Goal: Task Accomplishment & Management: Complete application form

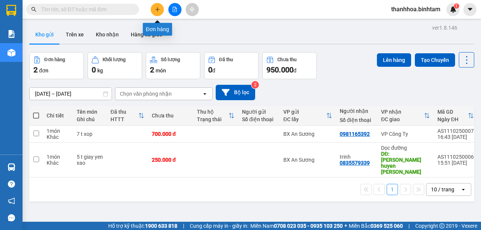
click at [159, 11] on icon "plus" at bounding box center [157, 9] width 5 height 5
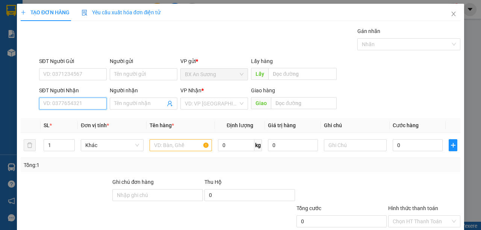
click at [98, 101] on input "SĐT Người Nhận" at bounding box center [73, 104] width 68 height 12
type input "0984663467"
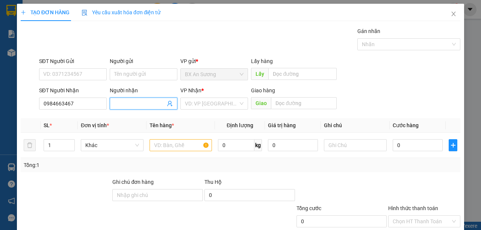
click at [168, 101] on icon "user-add" at bounding box center [170, 104] width 6 height 6
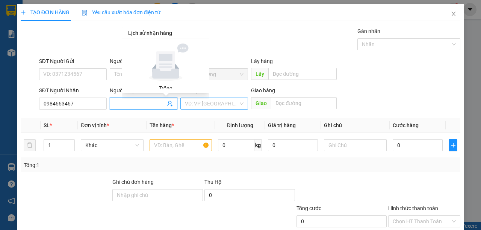
click at [239, 104] on div "VD: VP [GEOGRAPHIC_DATA]" at bounding box center [214, 104] width 68 height 12
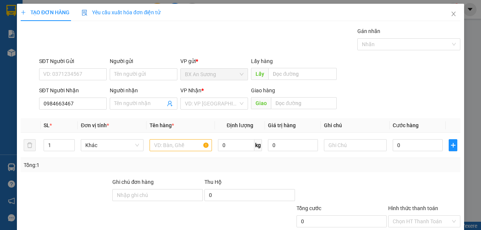
click at [223, 89] on div "VP Nhận *" at bounding box center [214, 90] width 68 height 8
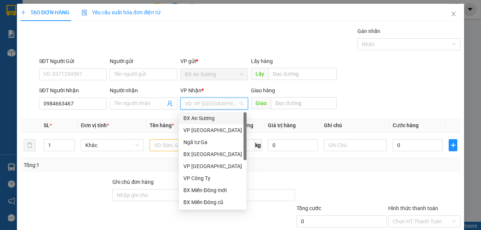
click at [215, 103] on input "search" at bounding box center [211, 103] width 53 height 11
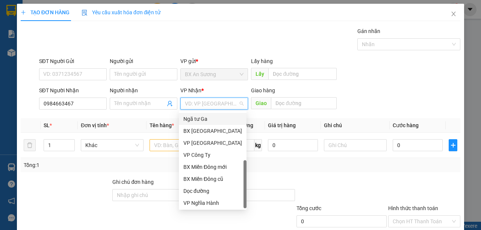
scroll to position [24, 0]
drag, startPoint x: 243, startPoint y: 145, endPoint x: 217, endPoint y: 216, distance: 76.1
click at [244, 222] on body "Kết quả tìm kiếm ( 0 ) Bộ lọc No Data thanhhoa.binhtam 1 Báo cáo Báo cáo dòng t…" at bounding box center [240, 115] width 481 height 230
click at [201, 191] on div "Dọc đường" at bounding box center [212, 190] width 59 height 8
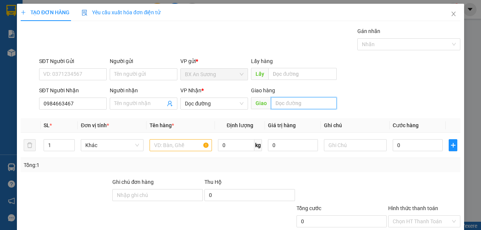
click at [279, 101] on input "text" at bounding box center [303, 103] width 65 height 12
type input "pho khanh"
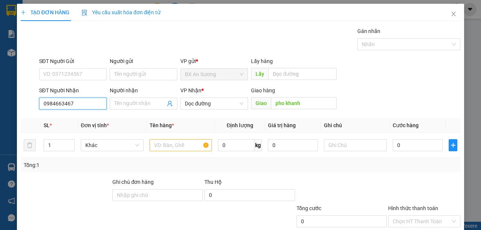
click at [98, 104] on input "0984663467" at bounding box center [73, 104] width 68 height 12
type input "0"
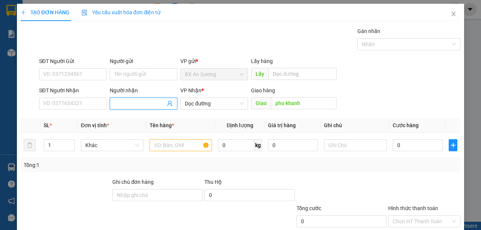
click at [125, 106] on input "Người nhận" at bounding box center [139, 104] width 51 height 8
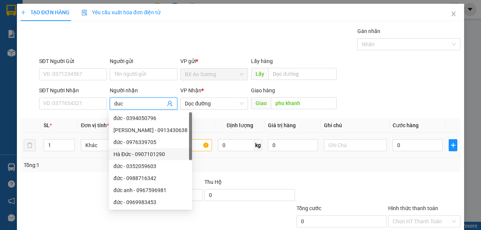
type input "duc"
click at [194, 145] on input "text" at bounding box center [181, 145] width 63 height 12
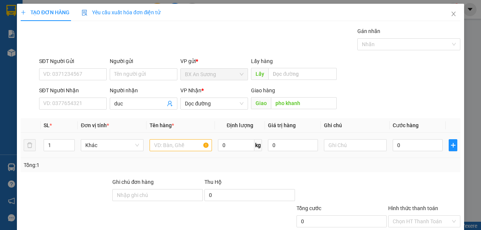
drag, startPoint x: 199, startPoint y: 137, endPoint x: 195, endPoint y: 144, distance: 8.3
click at [197, 141] on td at bounding box center [181, 145] width 69 height 25
click at [194, 146] on input "text" at bounding box center [181, 145] width 63 height 12
type input "4 bao"
click at [401, 143] on input "0" at bounding box center [418, 145] width 50 height 12
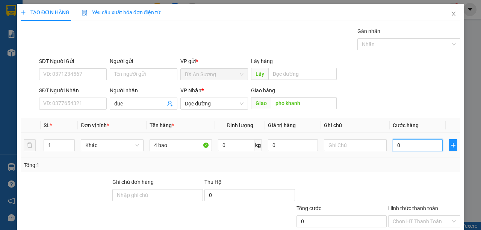
type input "4"
type input "40"
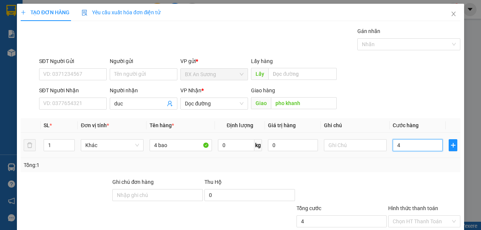
type input "40"
type input "400"
type input "4.000"
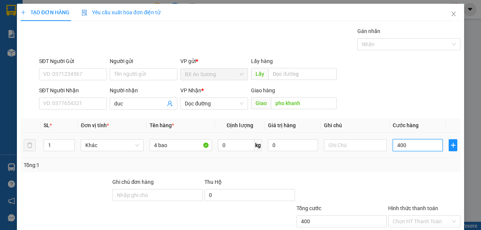
type input "4.000"
type input "40.000"
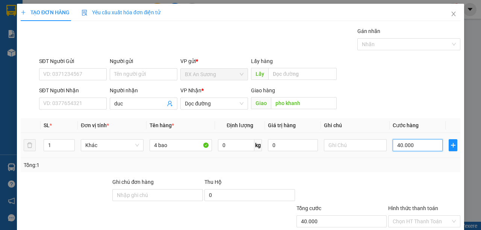
type input "400.000"
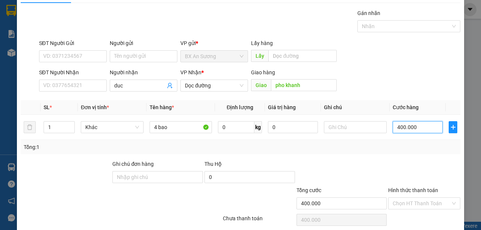
scroll to position [47, 0]
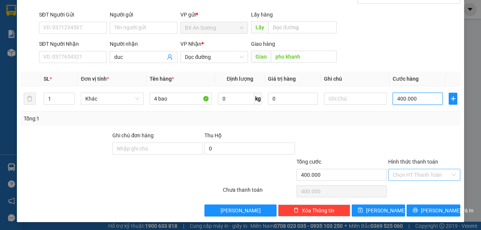
type input "400.000"
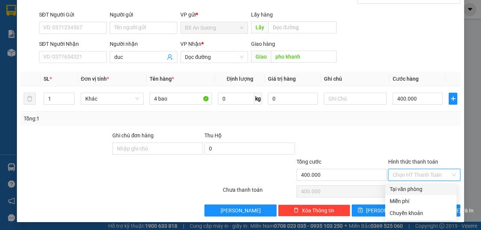
drag, startPoint x: 416, startPoint y: 174, endPoint x: 416, endPoint y: 170, distance: 4.1
click at [416, 173] on input "Hình thức thanh toán" at bounding box center [422, 175] width 58 height 11
click at [409, 189] on div "Tại văn phòng" at bounding box center [421, 189] width 62 height 8
type input "0"
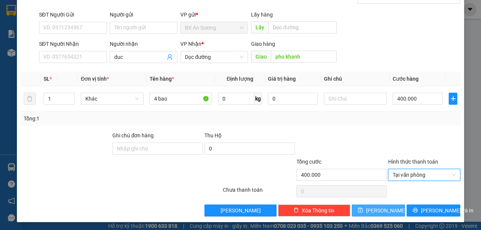
click at [363, 210] on icon "save" at bounding box center [360, 210] width 5 height 5
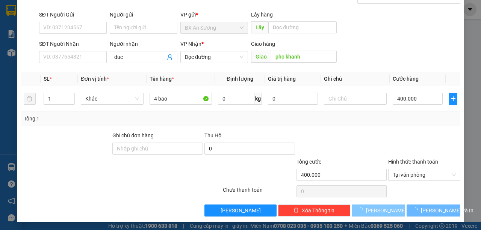
type input "0"
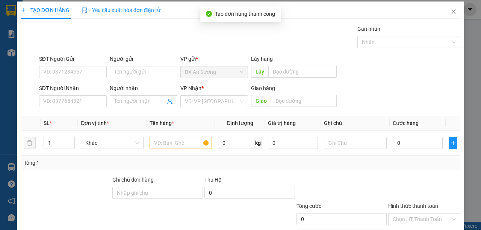
scroll to position [0, 0]
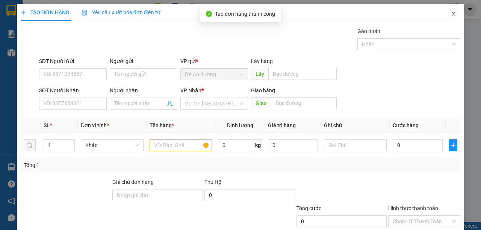
click at [445, 12] on span "Close" at bounding box center [453, 14] width 21 height 21
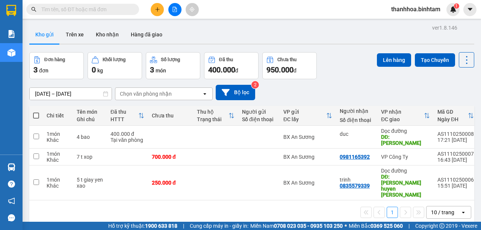
click at [35, 115] on span at bounding box center [36, 116] width 6 height 6
click at [36, 112] on input "checkbox" at bounding box center [36, 112] width 0 height 0
checkbox input "true"
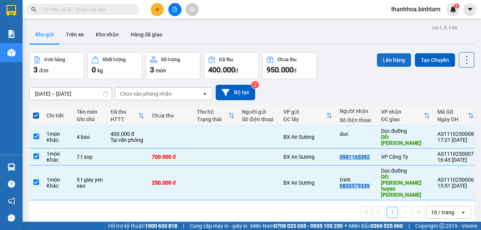
click at [390, 65] on button "Lên hàng" at bounding box center [394, 60] width 34 height 14
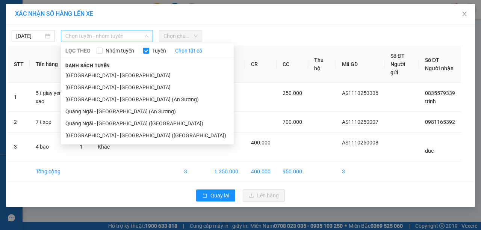
click at [141, 32] on span "Chọn tuyến - nhóm tuyến" at bounding box center [106, 35] width 83 height 11
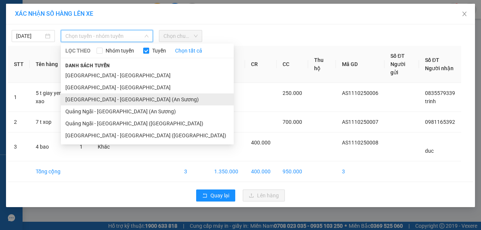
click at [138, 101] on li "[GEOGRAPHIC_DATA] - [GEOGRAPHIC_DATA] (An Sương)" at bounding box center [147, 100] width 173 height 12
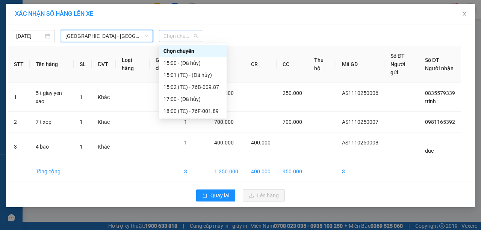
click at [193, 33] on span "Chọn chuyến" at bounding box center [180, 35] width 34 height 11
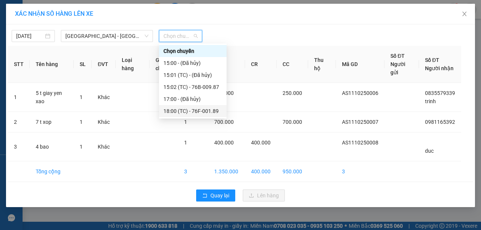
click at [213, 111] on div "18:00 (TC) - 76F-001.89" at bounding box center [192, 111] width 59 height 8
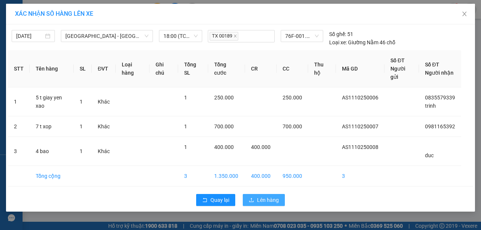
click at [251, 200] on icon "upload" at bounding box center [251, 200] width 5 height 5
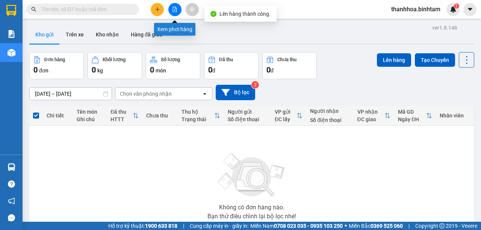
click at [175, 9] on icon "file-add" at bounding box center [174, 9] width 5 height 5
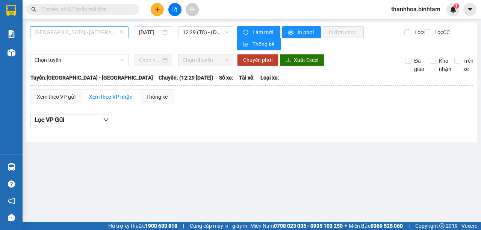
click at [112, 27] on span "[GEOGRAPHIC_DATA] - [GEOGRAPHIC_DATA]" at bounding box center [79, 32] width 89 height 11
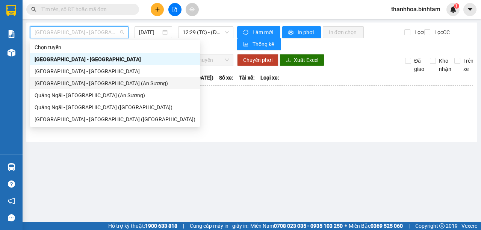
click at [110, 83] on div "[GEOGRAPHIC_DATA] - [GEOGRAPHIC_DATA] (An Sương)" at bounding box center [115, 83] width 161 height 8
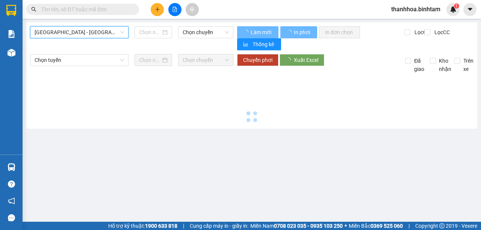
type input "[DATE]"
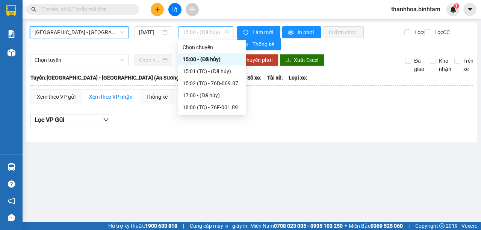
click at [226, 31] on span "15:00 - (Đã hủy)" at bounding box center [206, 32] width 46 height 11
click at [230, 108] on div "18:00 (TC) - 76F-001.89" at bounding box center [212, 107] width 59 height 8
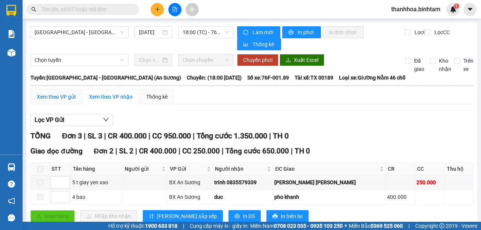
click at [65, 97] on div "Xem theo VP gửi" at bounding box center [56, 97] width 39 height 8
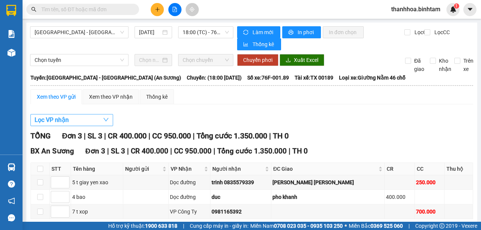
click at [67, 117] on span "Lọc VP nhận" at bounding box center [52, 119] width 34 height 9
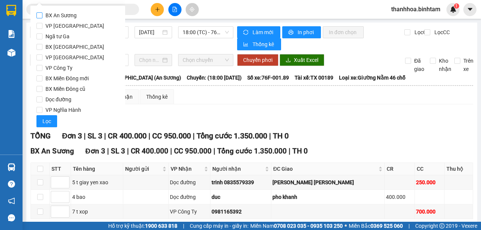
click at [41, 15] on input "BX An Sương" at bounding box center [39, 15] width 6 height 6
checkbox input "true"
click at [45, 121] on span "Lọc" at bounding box center [46, 121] width 9 height 8
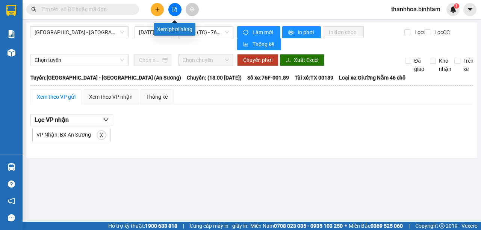
click at [173, 8] on icon "file-add" at bounding box center [174, 9] width 5 height 5
click at [221, 34] on span "18:00 (TC) - 76F-001.89" at bounding box center [206, 32] width 46 height 11
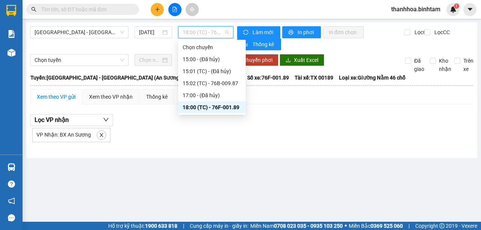
click at [221, 109] on div "18:00 (TC) - 76F-001.89" at bounding box center [212, 107] width 59 height 8
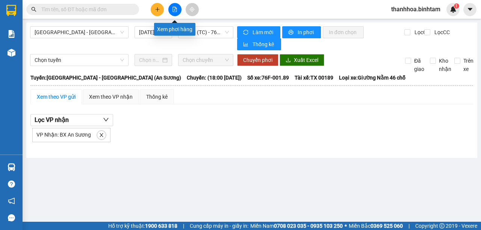
click at [174, 9] on icon "file-add" at bounding box center [174, 9] width 5 height 5
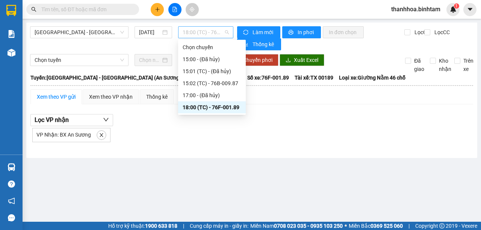
click at [207, 29] on span "18:00 (TC) - 76F-001.89" at bounding box center [206, 32] width 46 height 11
click at [225, 109] on div "18:00 (TC) - 76F-001.89" at bounding box center [212, 107] width 59 height 8
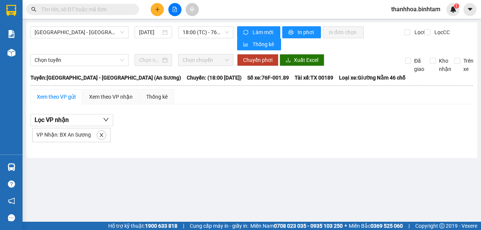
click at [73, 97] on div "Xem theo VP gửi" at bounding box center [56, 97] width 39 height 8
click at [108, 119] on icon "down" at bounding box center [106, 120] width 6 height 6
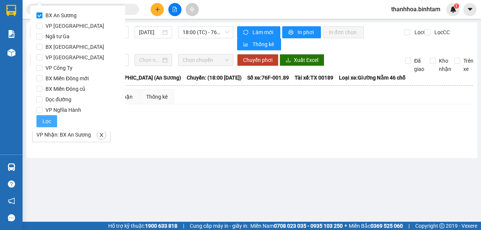
click at [52, 118] on button "Lọc" at bounding box center [46, 121] width 21 height 12
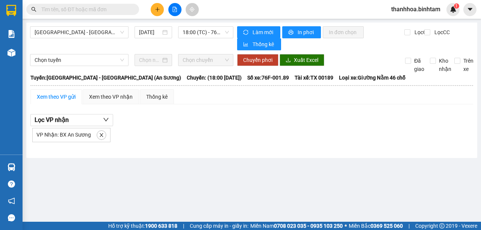
click at [60, 136] on span "VP Nhận: BX An Sương" at bounding box center [63, 135] width 54 height 6
drag, startPoint x: 60, startPoint y: 136, endPoint x: 86, endPoint y: 141, distance: 26.7
click at [64, 136] on span "VP Nhận: BX An Sương" at bounding box center [63, 135] width 54 height 6
click at [101, 133] on icon "close" at bounding box center [102, 135] width 4 height 4
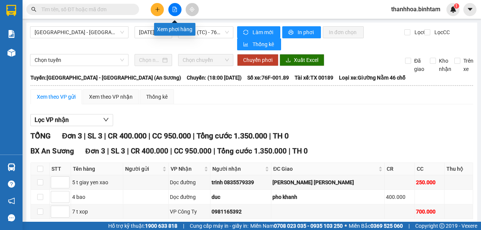
click at [173, 13] on button at bounding box center [174, 9] width 13 height 13
click at [174, 13] on button at bounding box center [174, 9] width 13 height 13
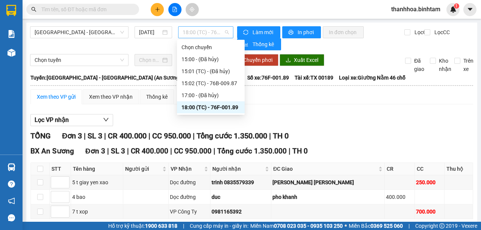
click at [226, 34] on span "18:00 (TC) - 76F-001.89" at bounding box center [206, 32] width 46 height 11
click at [218, 111] on div "18:00 (TC) - 76F-001.89" at bounding box center [211, 107] width 59 height 8
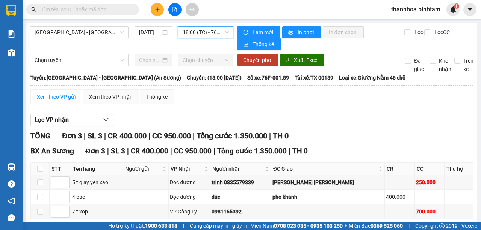
click at [74, 96] on div "Xem theo VP gửi" at bounding box center [56, 97] width 39 height 8
click at [103, 97] on div "Xem theo VP nhận" at bounding box center [111, 97] width 44 height 8
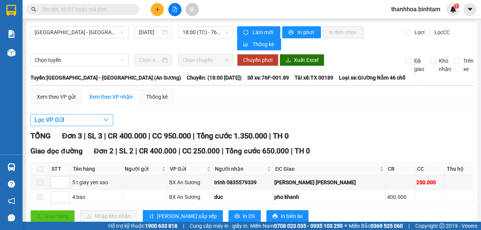
click at [104, 118] on icon "down" at bounding box center [106, 120] width 6 height 6
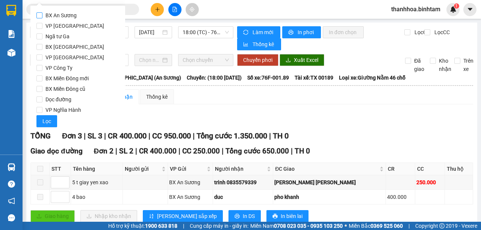
click at [41, 14] on input "BX An Sương" at bounding box center [39, 15] width 6 height 6
checkbox input "true"
click at [45, 120] on span "Lọc" at bounding box center [46, 121] width 9 height 8
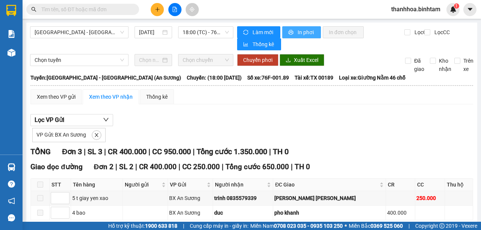
click at [306, 35] on span "In phơi" at bounding box center [306, 32] width 17 height 8
drag, startPoint x: 366, startPoint y: 196, endPoint x: 399, endPoint y: 240, distance: 55.0
click at [399, 230] on html "Kết quả tìm kiếm ( 0 ) Bộ lọc No Data thanhhoa.binhtam 1 Báo cáo Báo cáo dòng t…" at bounding box center [240, 115] width 481 height 230
